Goal: Transaction & Acquisition: Purchase product/service

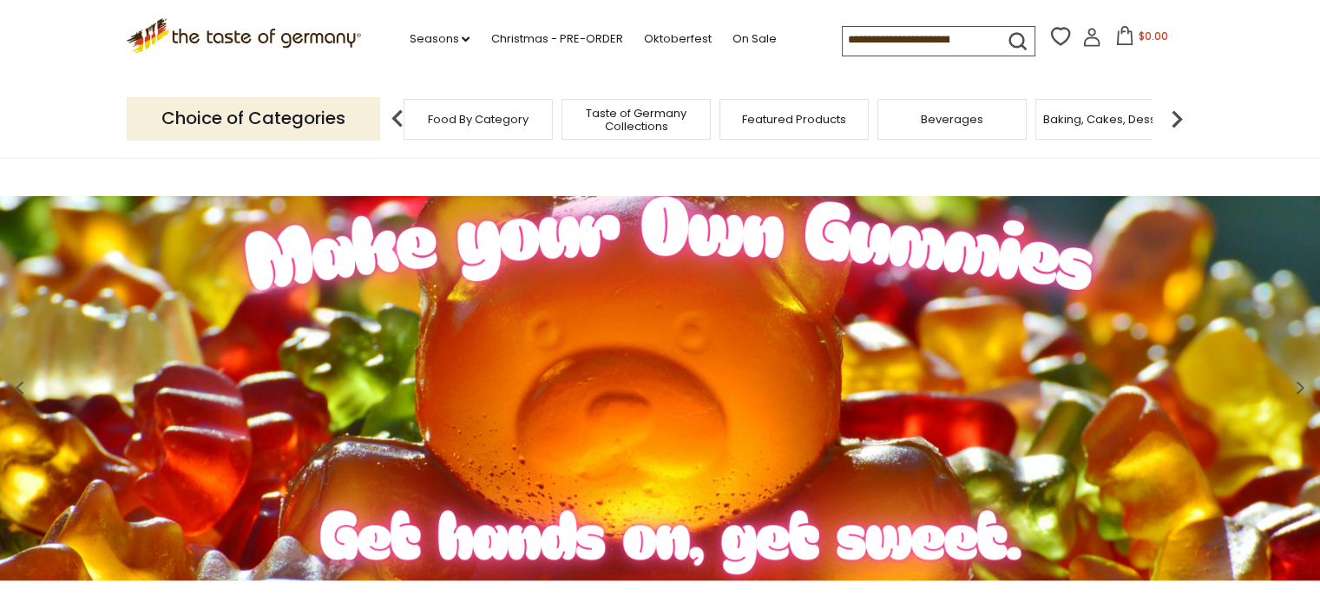
click at [520, 124] on span "Food By Category" at bounding box center [478, 119] width 101 height 13
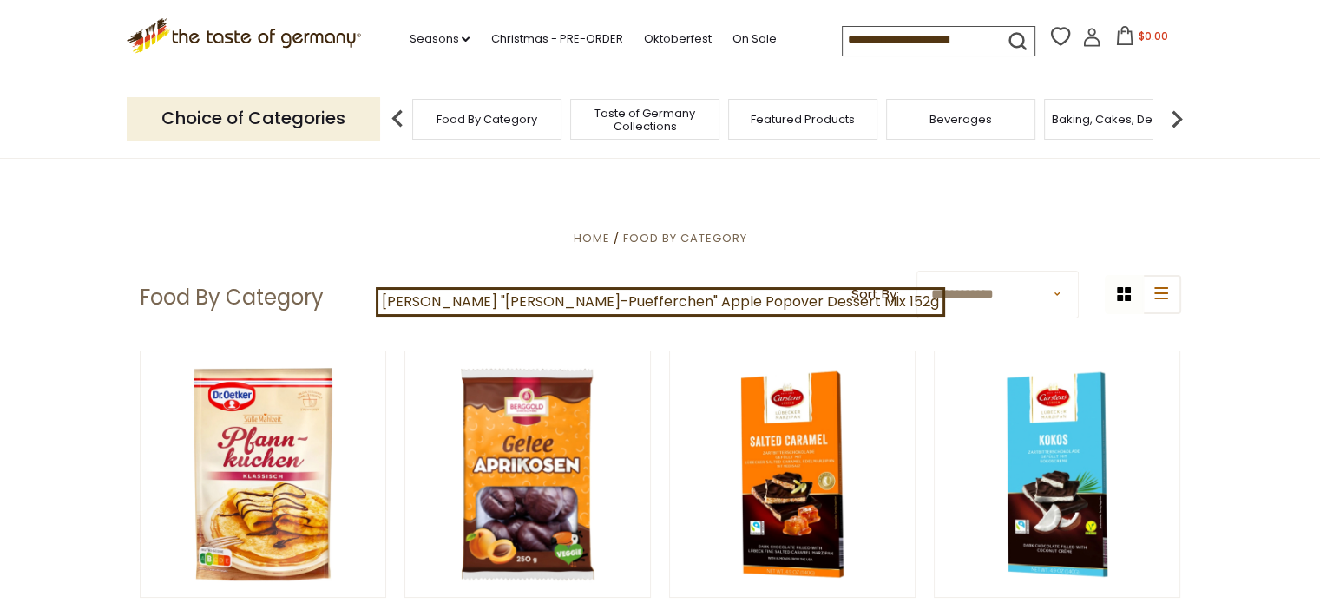
click at [335, 117] on p "Choice of Categories" at bounding box center [253, 118] width 253 height 43
click at [451, 121] on span "Food By Category" at bounding box center [487, 119] width 101 height 13
click at [451, 124] on span "Food By Category" at bounding box center [487, 119] width 101 height 13
click at [951, 115] on span "Beverages" at bounding box center [960, 119] width 62 height 13
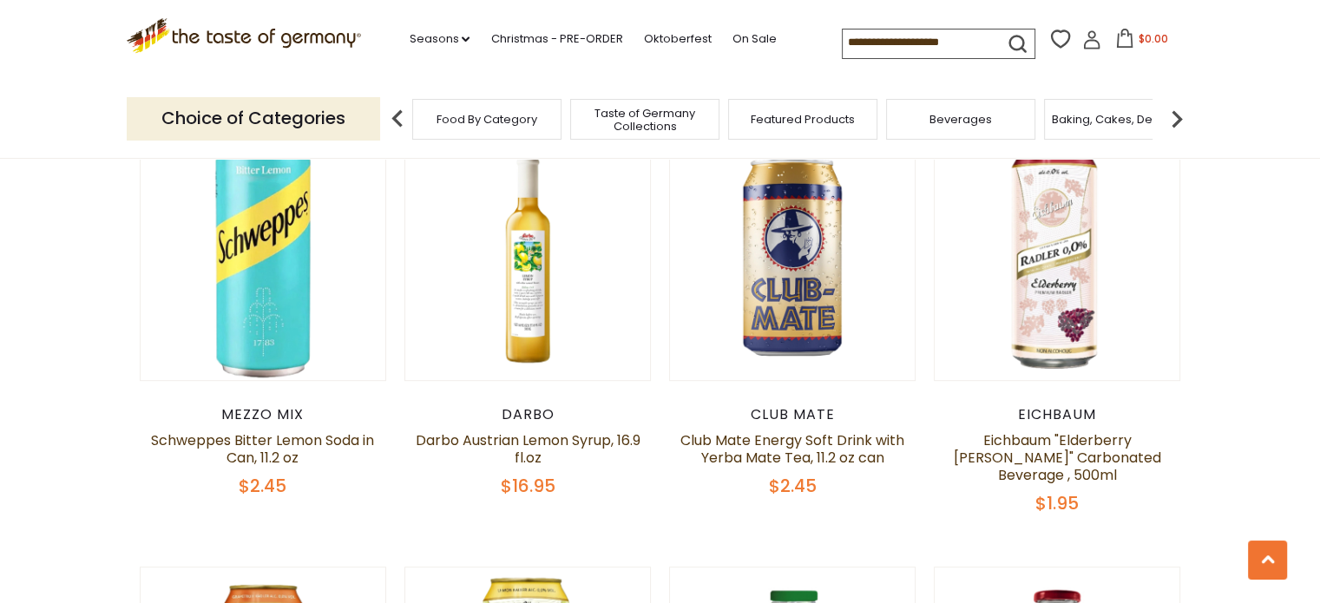
scroll to position [974, 0]
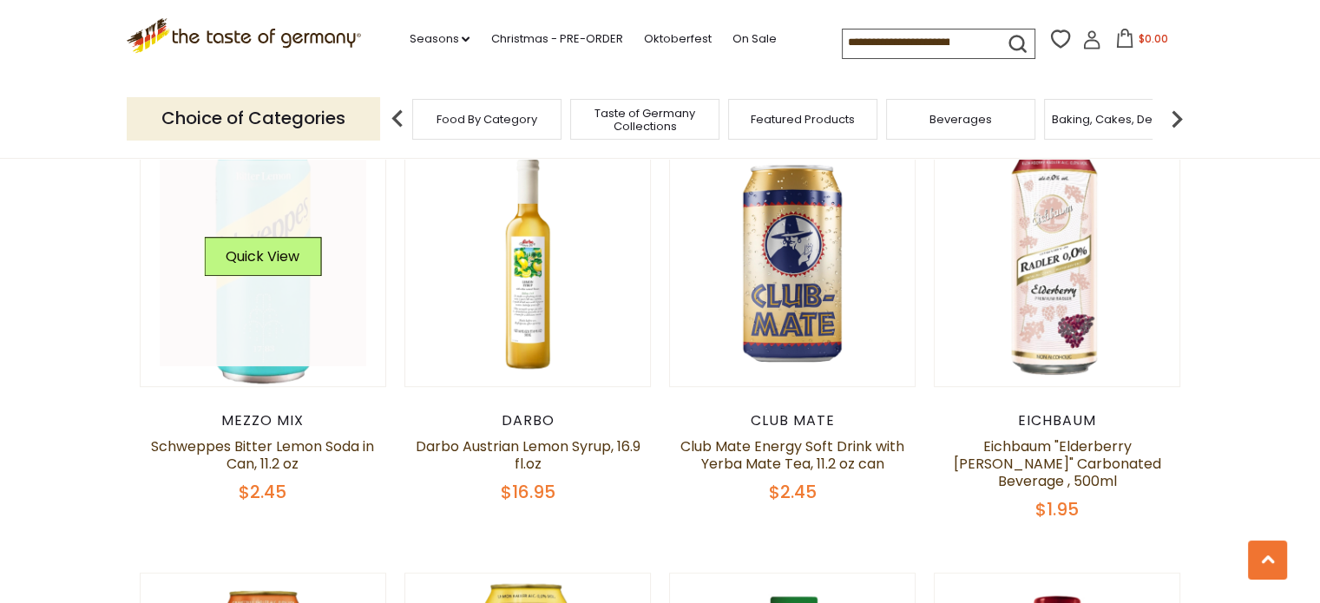
click at [295, 291] on link at bounding box center [263, 263] width 207 height 207
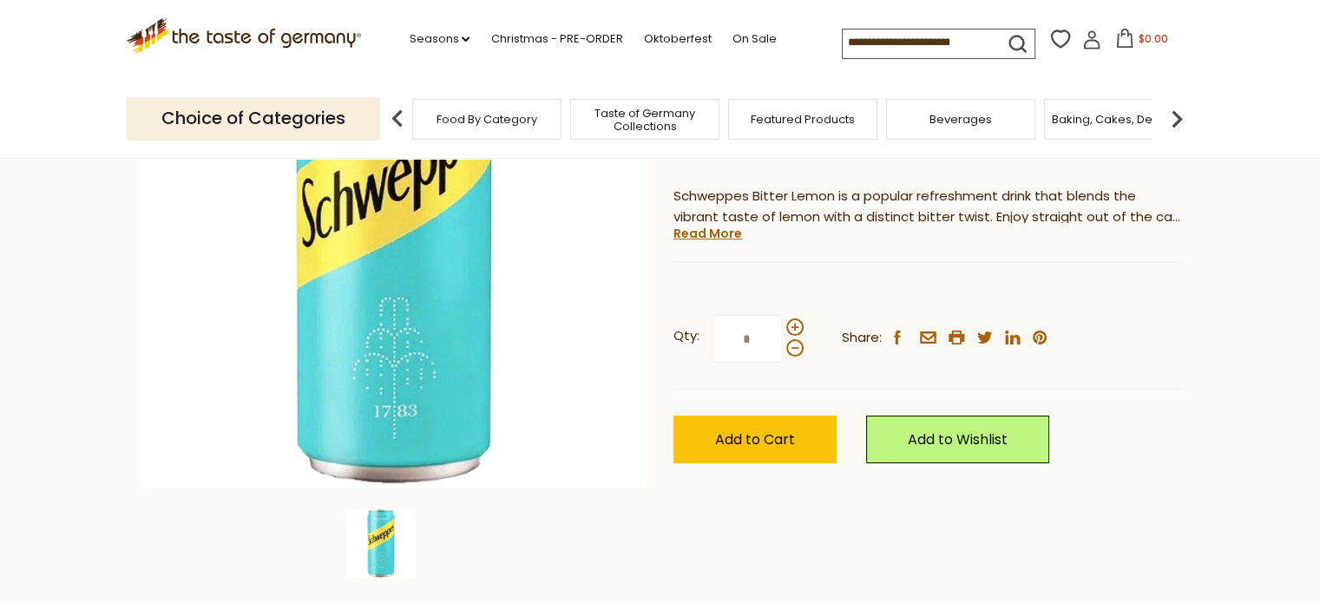
scroll to position [284, 0]
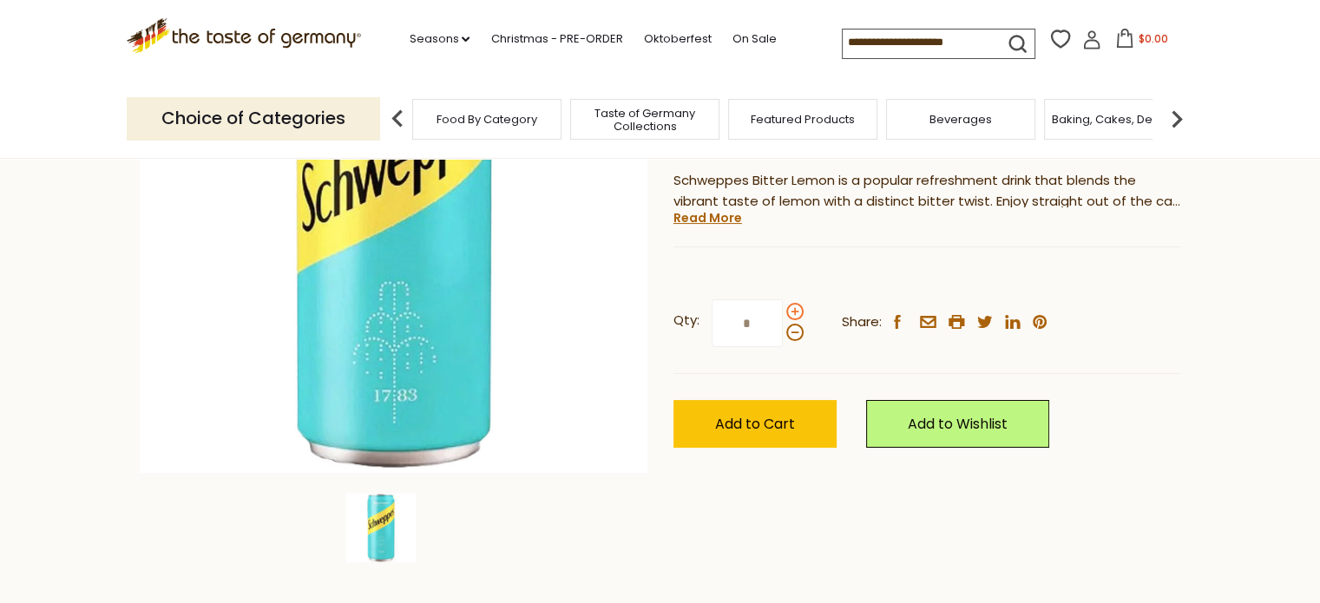
click at [796, 306] on span at bounding box center [794, 311] width 17 height 17
click at [783, 306] on input "*" at bounding box center [747, 323] width 71 height 48
click at [795, 314] on span at bounding box center [794, 311] width 17 height 17
click at [783, 314] on input "*" at bounding box center [747, 323] width 71 height 48
click at [795, 314] on span at bounding box center [794, 311] width 17 height 17
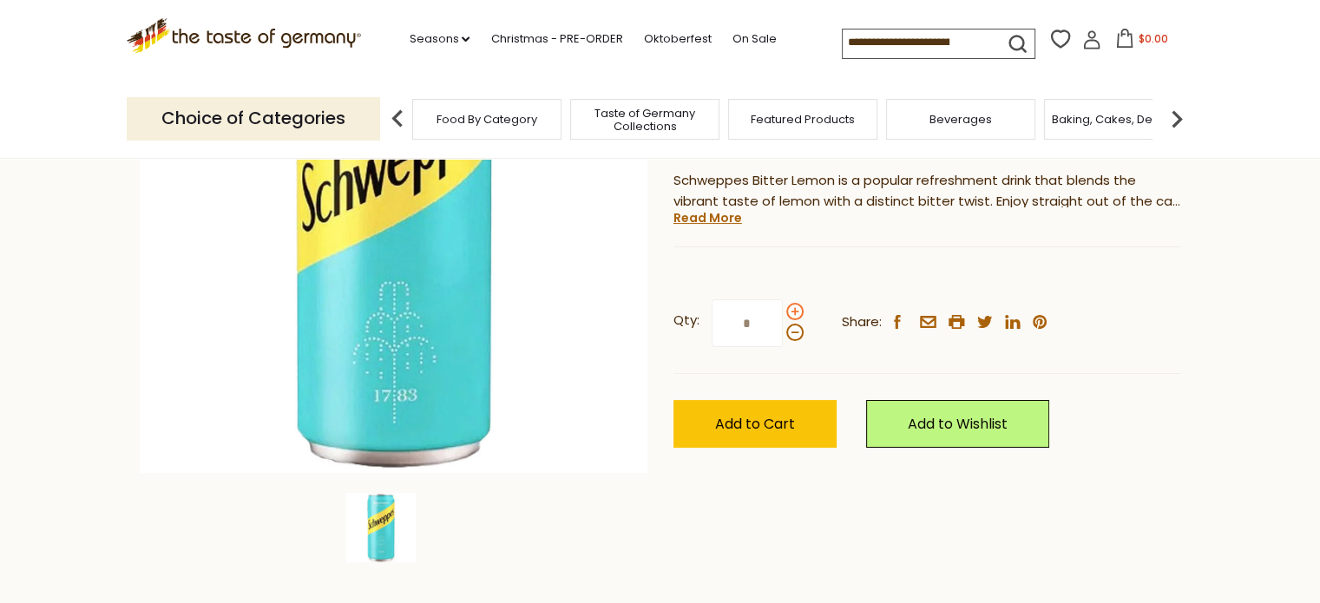
click at [783, 314] on input "*" at bounding box center [747, 323] width 71 height 48
click at [792, 311] on span at bounding box center [794, 311] width 17 height 17
click at [783, 311] on input "*" at bounding box center [747, 323] width 71 height 48
click at [792, 311] on span at bounding box center [794, 311] width 17 height 17
click at [783, 311] on input "*" at bounding box center [747, 323] width 71 height 48
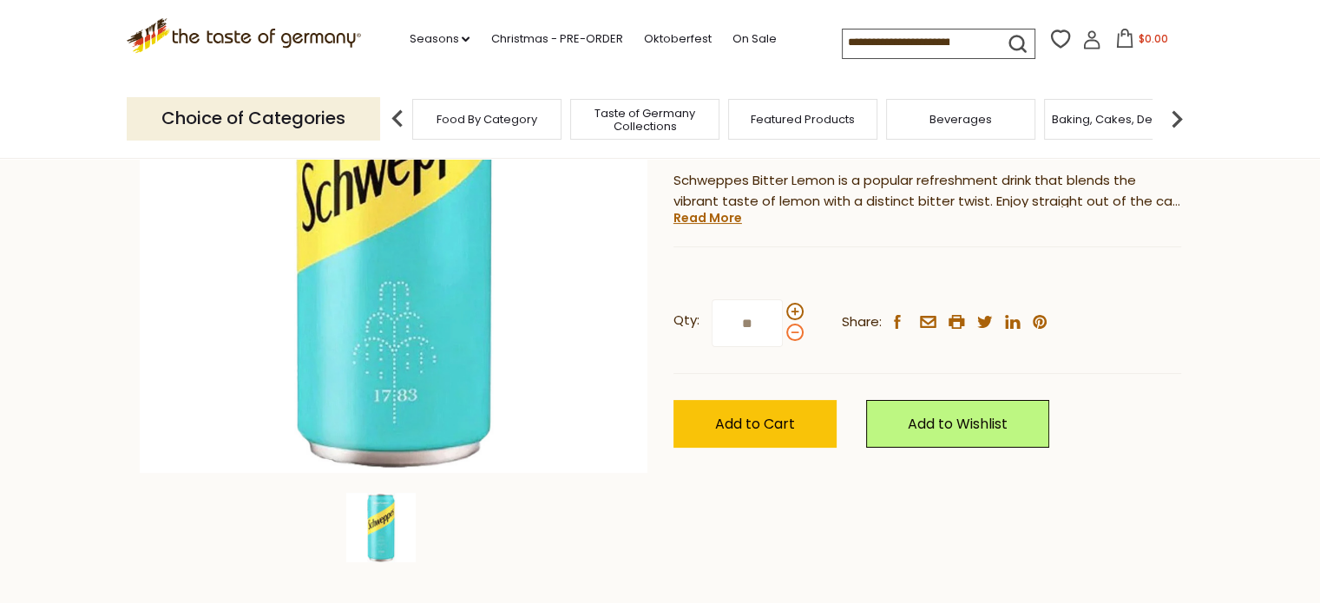
click at [791, 332] on span at bounding box center [794, 332] width 17 height 17
click at [783, 332] on input "**" at bounding box center [747, 323] width 71 height 48
click at [788, 308] on span at bounding box center [794, 311] width 17 height 17
click at [783, 308] on input "*" at bounding box center [747, 323] width 71 height 48
click at [788, 330] on span at bounding box center [794, 332] width 17 height 17
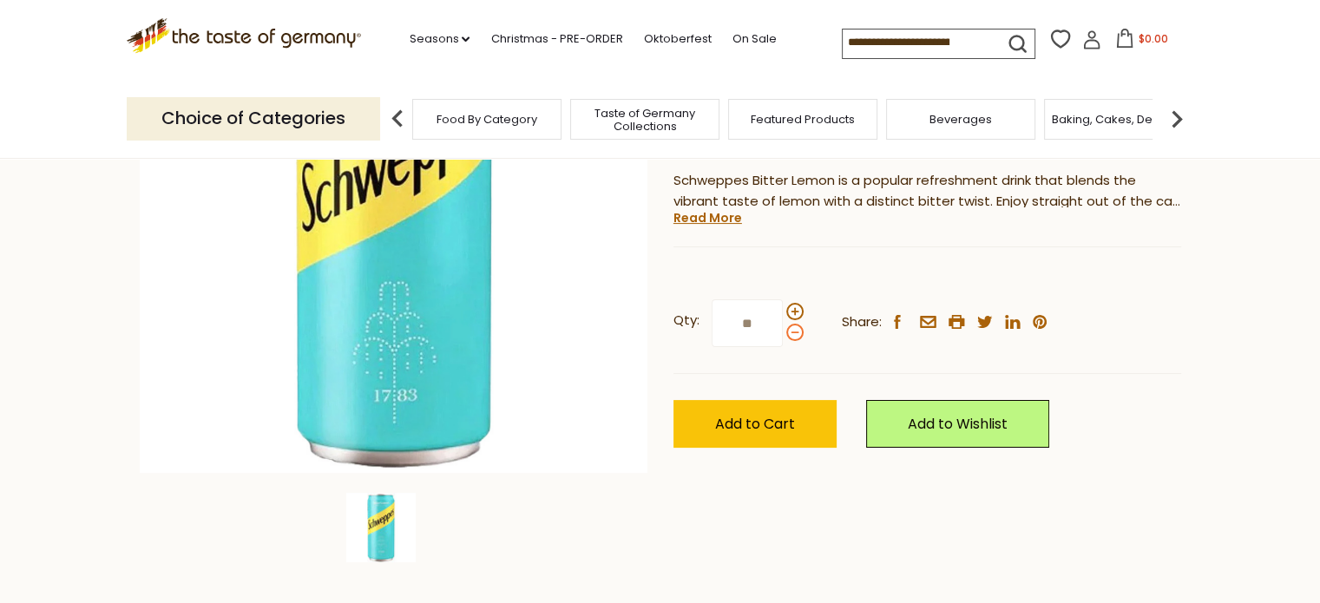
click at [783, 330] on input "**" at bounding box center [747, 323] width 71 height 48
click at [794, 312] on span at bounding box center [794, 311] width 17 height 17
click at [783, 312] on input "*" at bounding box center [747, 323] width 71 height 48
click at [794, 325] on span at bounding box center [794, 332] width 17 height 17
click at [783, 325] on input "**" at bounding box center [747, 323] width 71 height 48
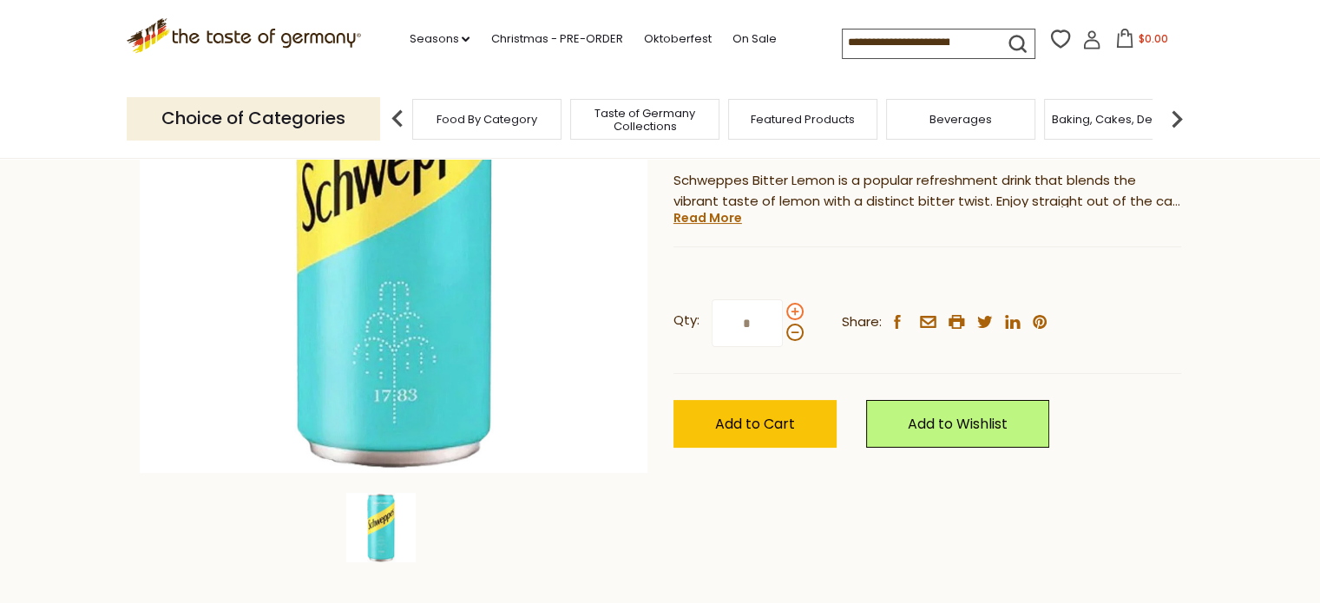
click at [788, 310] on span at bounding box center [794, 311] width 17 height 17
click at [783, 310] on input "*" at bounding box center [747, 323] width 71 height 48
type input "**"
click at [808, 421] on button "Add to Cart" at bounding box center [754, 424] width 163 height 48
click at [1139, 34] on span "$26.95" at bounding box center [1153, 38] width 36 height 15
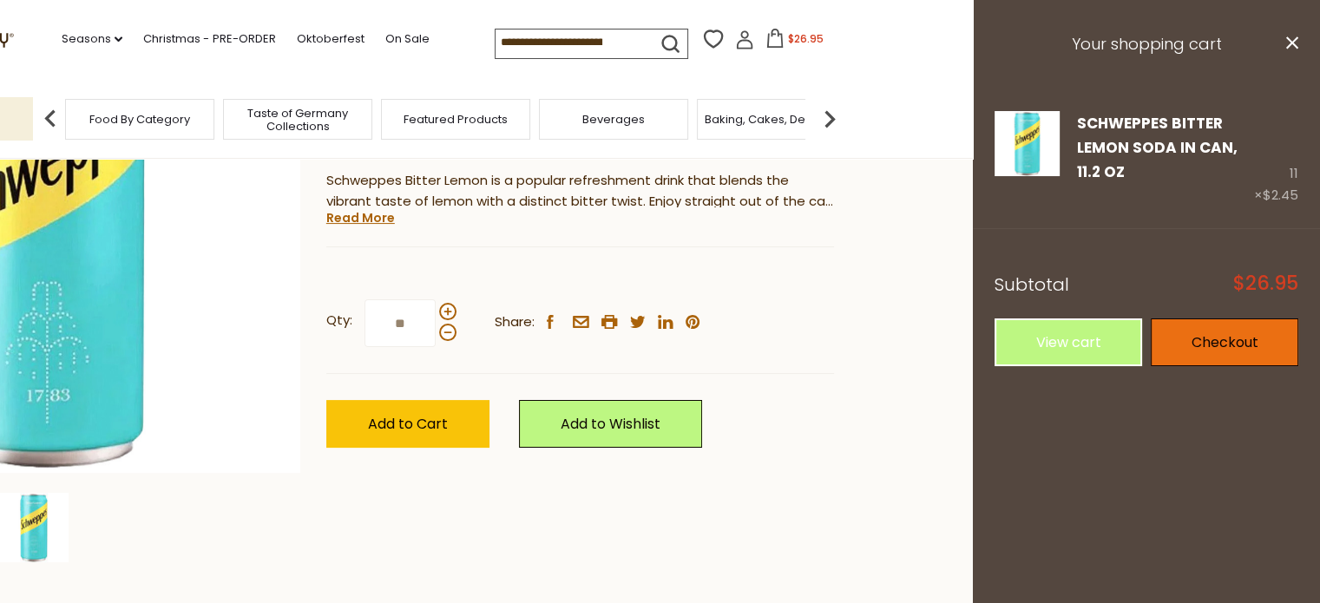
click at [1205, 332] on link "Checkout" at bounding box center [1225, 343] width 148 height 48
